Goal: Transaction & Acquisition: Purchase product/service

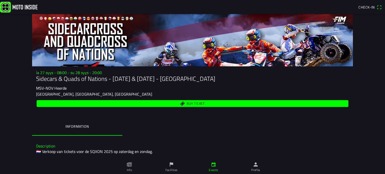
click at [196, 103] on span "Buy ticket" at bounding box center [196, 103] width 18 height 3
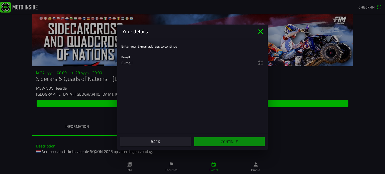
click at [260, 30] on icon "close" at bounding box center [260, 31] width 5 height 5
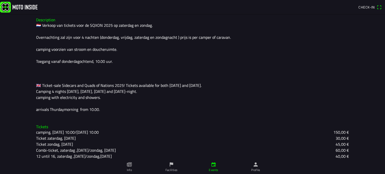
scroll to position [147, 0]
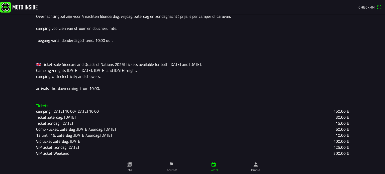
click at [129, 170] on ion-label "Info" at bounding box center [129, 170] width 5 height 5
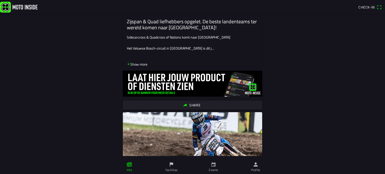
scroll to position [100, 0]
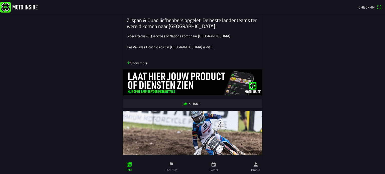
click at [127, 64] on p "Show more" at bounding box center [137, 62] width 21 height 5
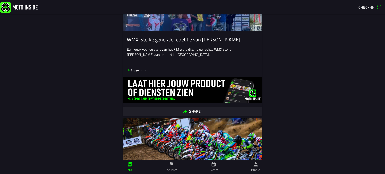
scroll to position [501, 0]
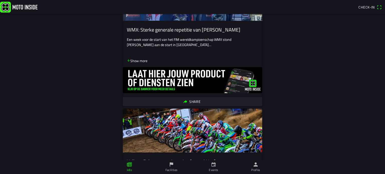
click at [255, 169] on ion-label "Profile" at bounding box center [255, 170] width 9 height 5
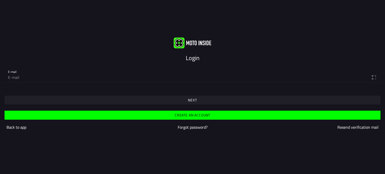
click at [0, 0] on slot "Back to app" at bounding box center [0, 0] width 0 height 0
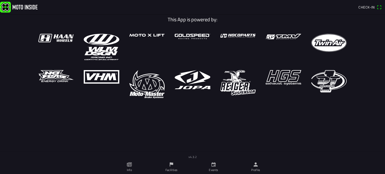
click at [216, 170] on ion-label "Events" at bounding box center [213, 170] width 9 height 5
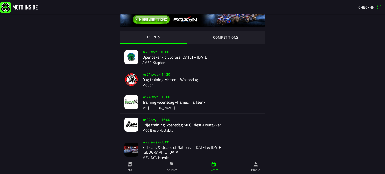
scroll to position [25, 0]
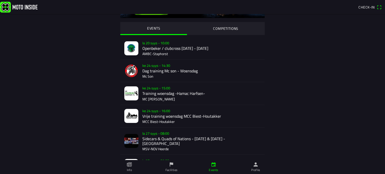
click at [163, 132] on div "la 27 syys - 08:00 Sidecars & Quads of Nations - [DATE] & [DATE] - Heerde MSV-N…" at bounding box center [201, 141] width 118 height 27
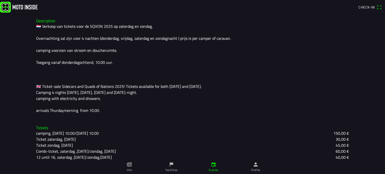
scroll to position [147, 0]
